Goal: Task Accomplishment & Management: Use online tool/utility

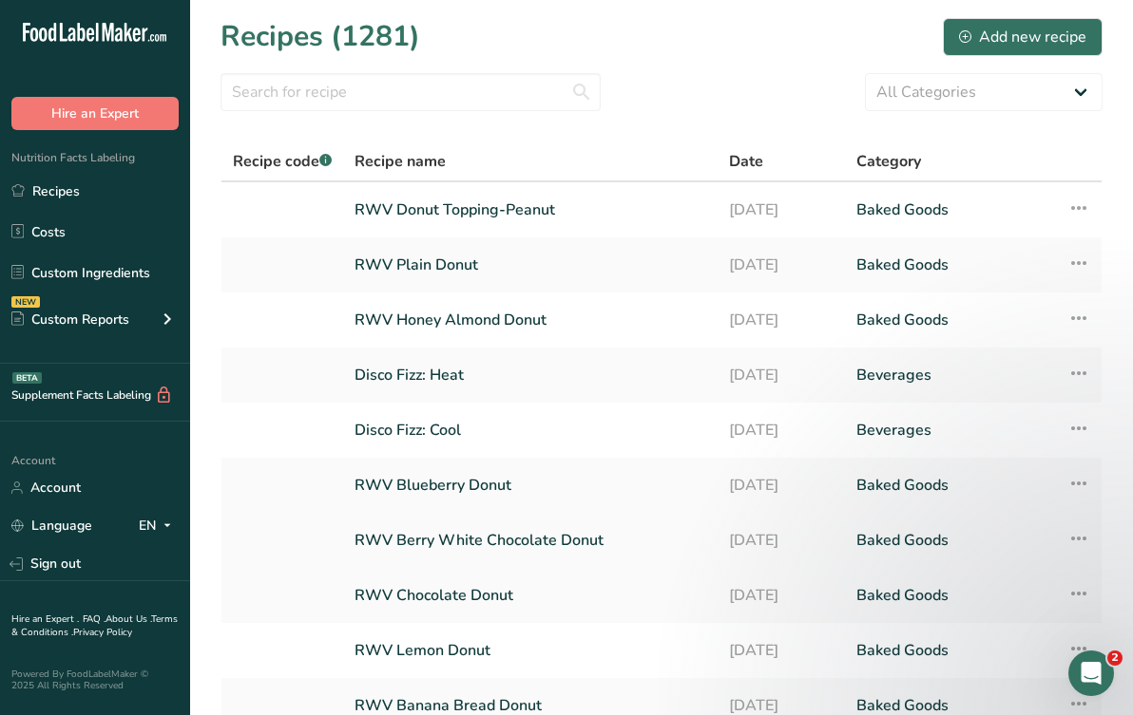
click at [507, 540] on link "RWV Berry White Chocolate Donut" at bounding box center [530, 541] width 352 height 40
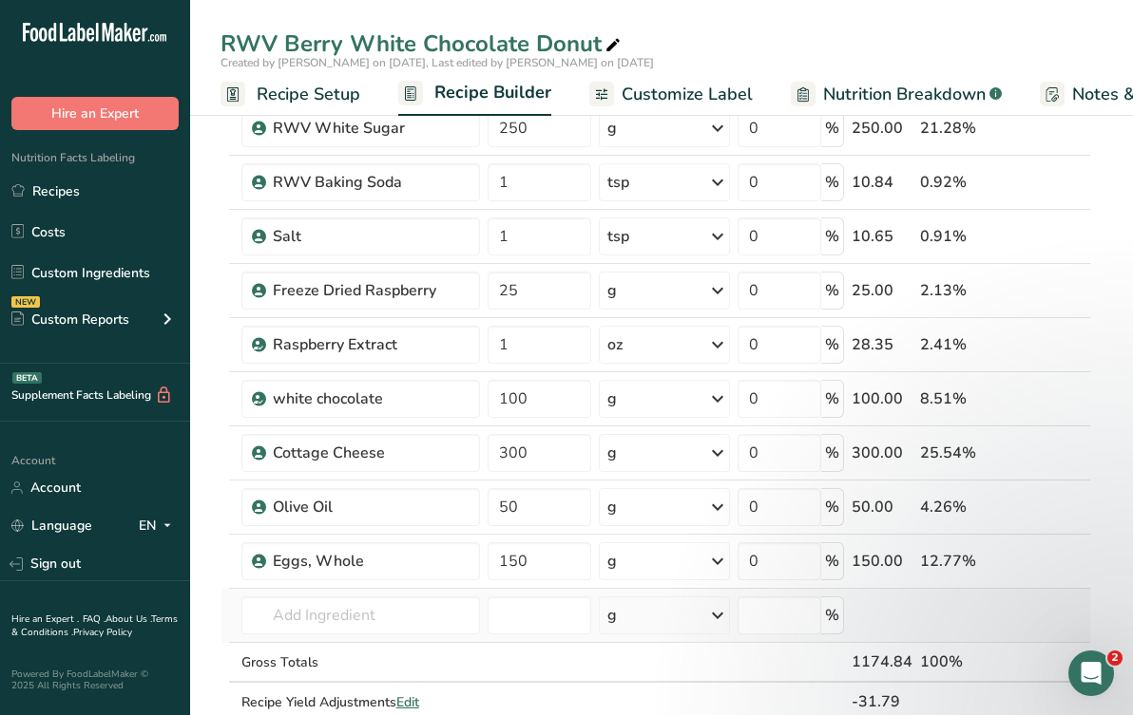
scroll to position [215, 0]
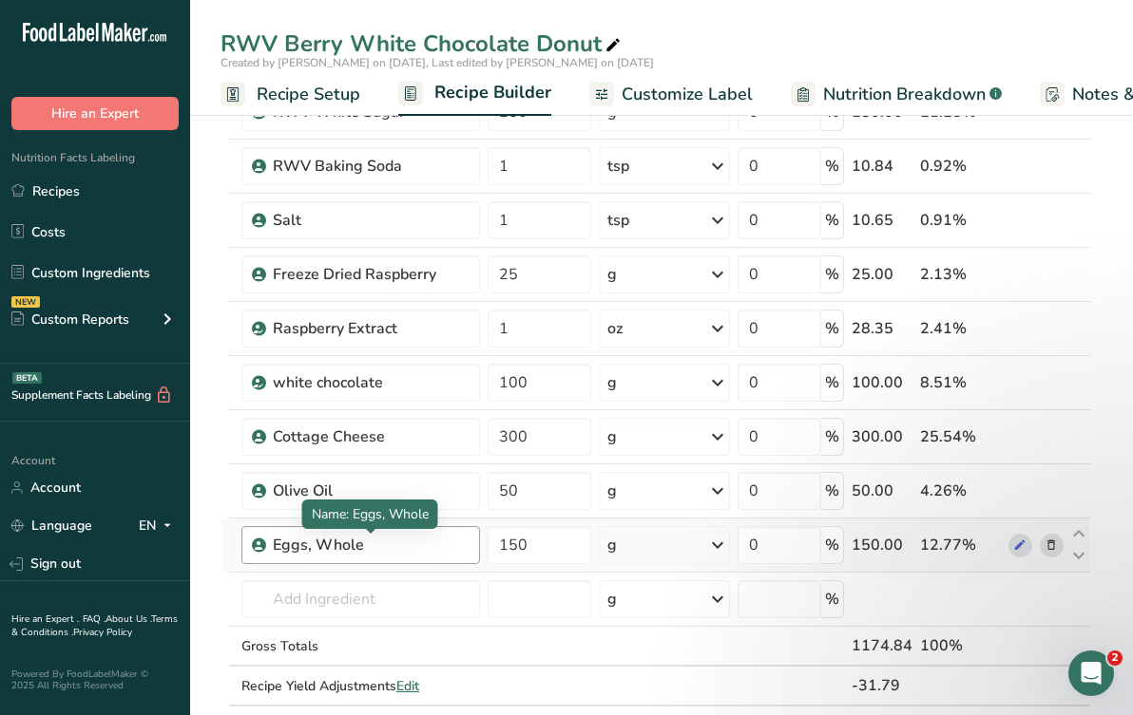
click at [399, 543] on div "Eggs, Whole" at bounding box center [371, 545] width 196 height 23
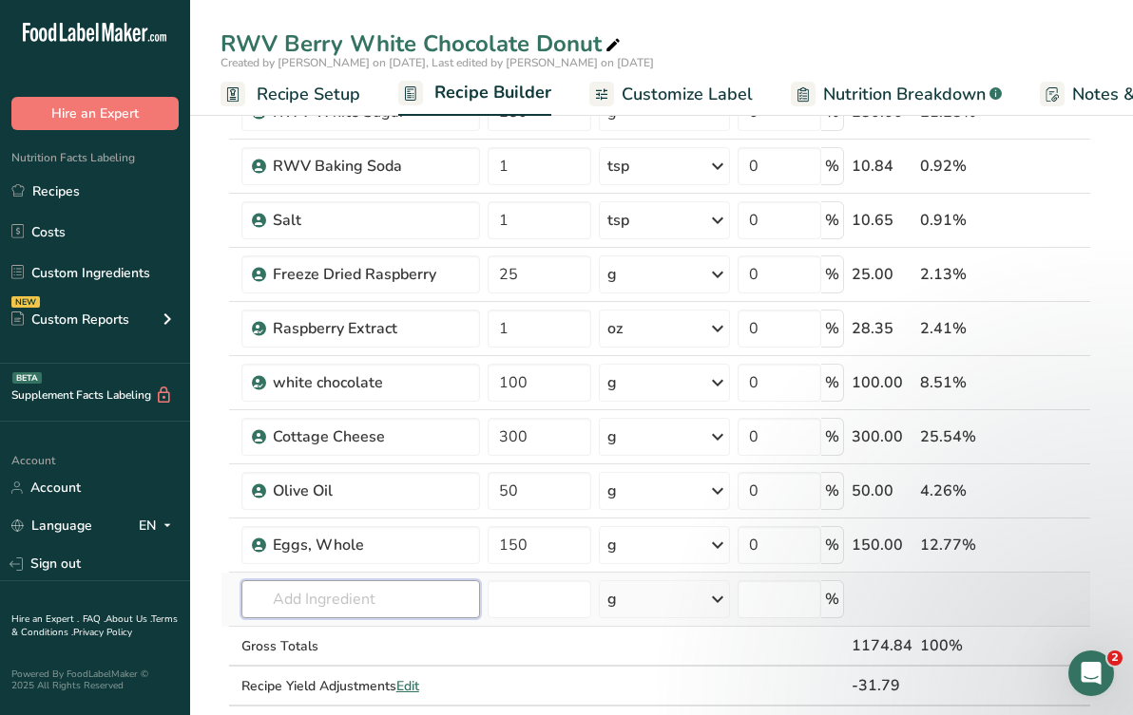
click at [383, 597] on input "text" at bounding box center [360, 600] width 238 height 38
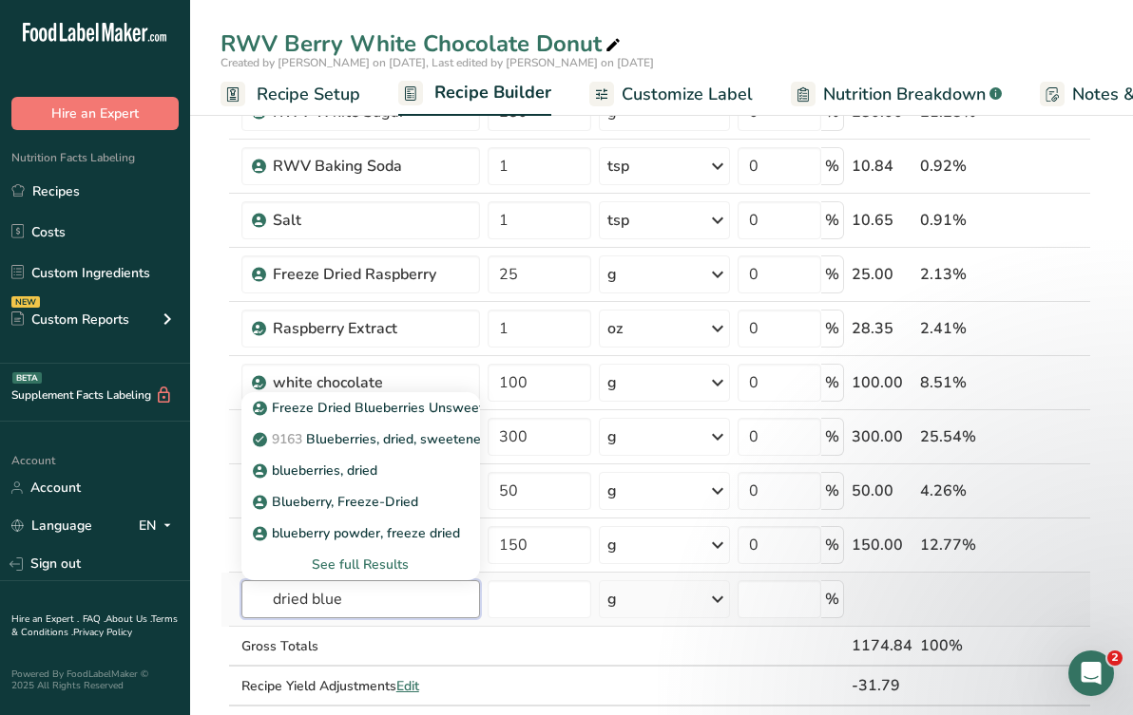
type input "dried blue"
click at [372, 562] on div "See full Results" at bounding box center [361, 565] width 208 height 20
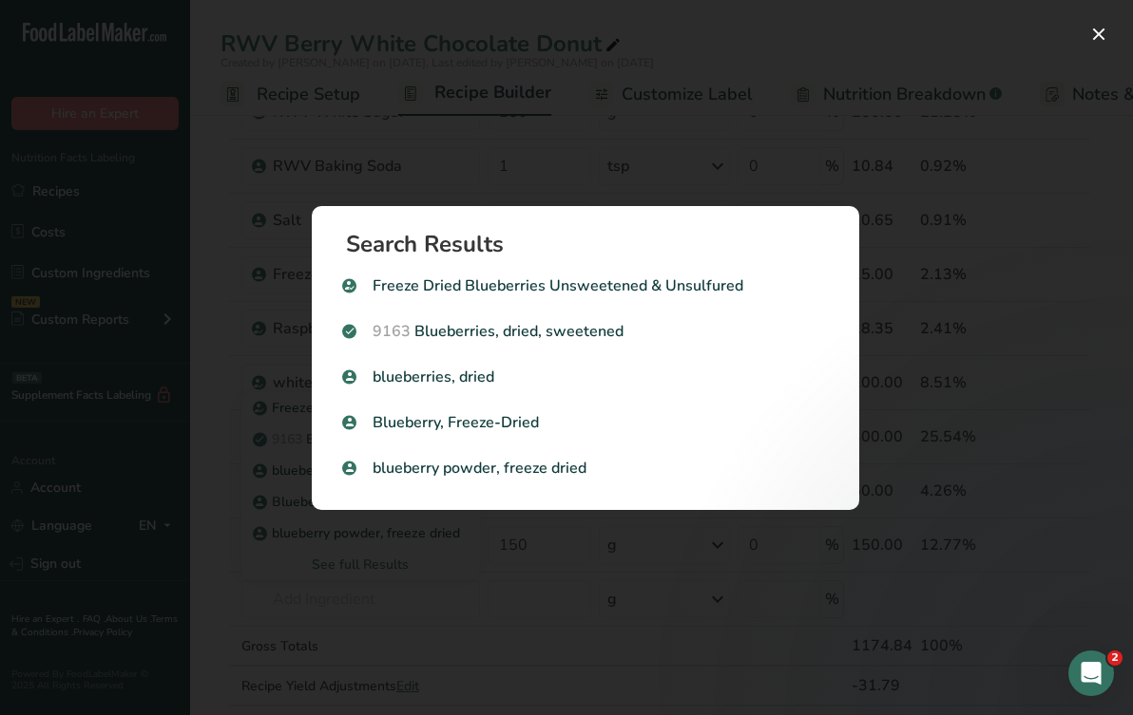
click at [545, 160] on div "Search results modal" at bounding box center [566, 357] width 1133 height 715
